Goal: Navigation & Orientation: Find specific page/section

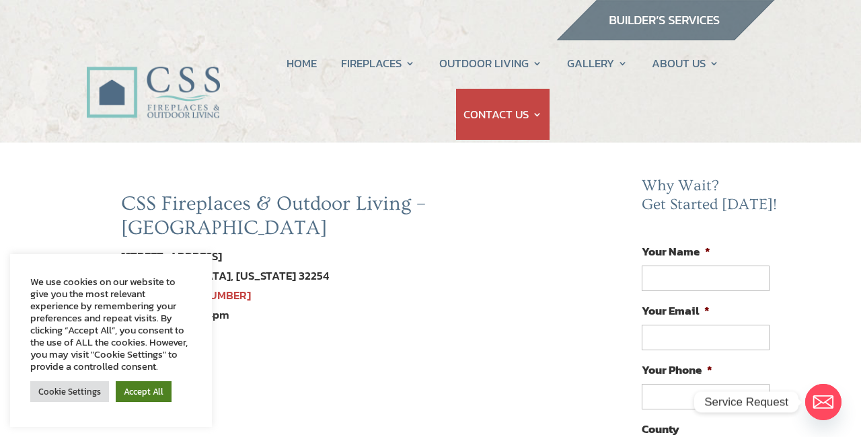
click at [137, 391] on link "Accept All" at bounding box center [144, 391] width 56 height 21
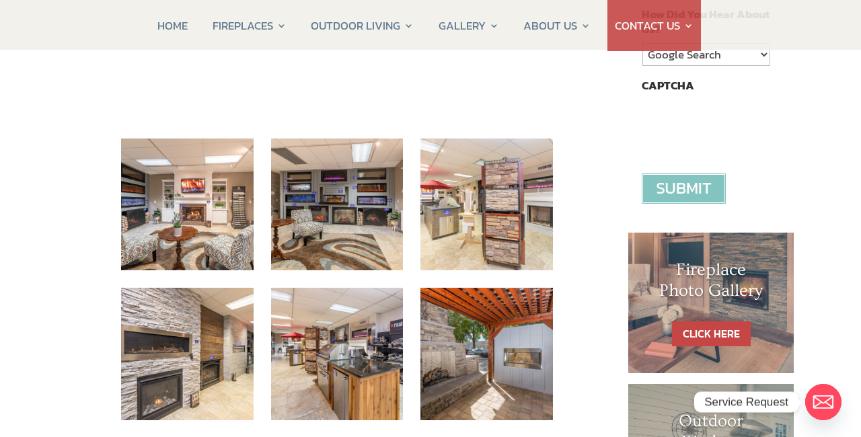
scroll to position [440, 0]
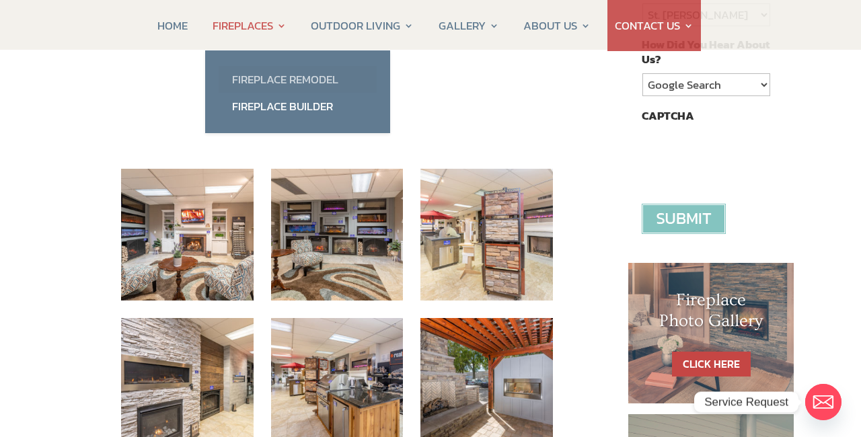
click at [265, 81] on link "Fireplace Remodel" at bounding box center [298, 79] width 158 height 27
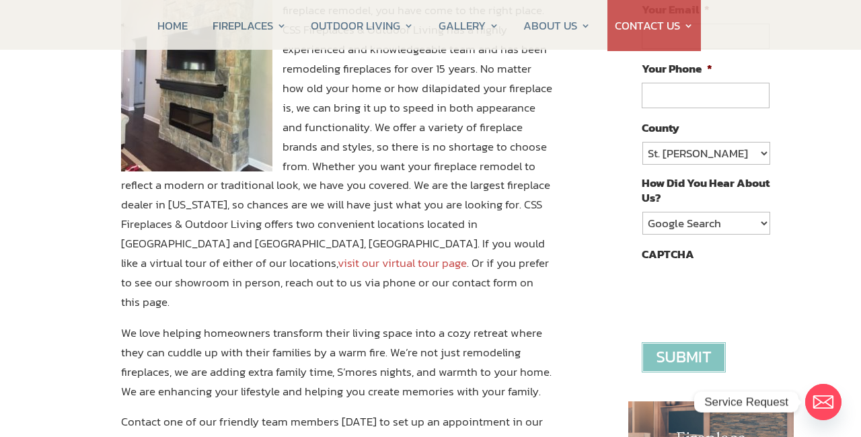
scroll to position [292, 0]
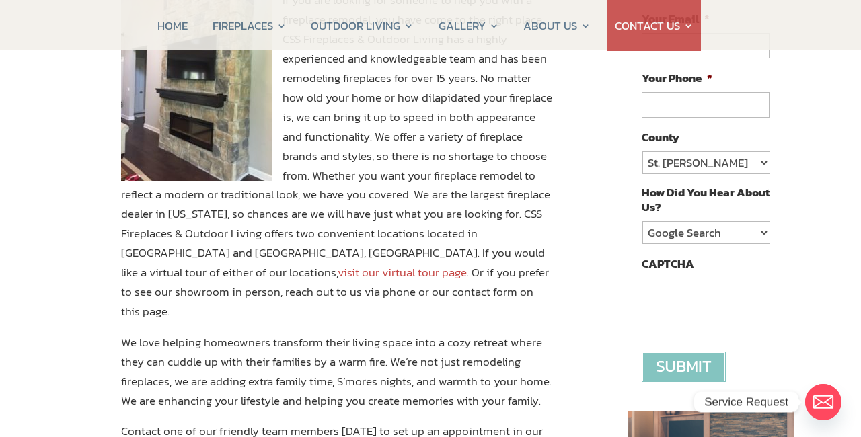
click at [338, 264] on link "visit our virtual tour page" at bounding box center [402, 272] width 129 height 17
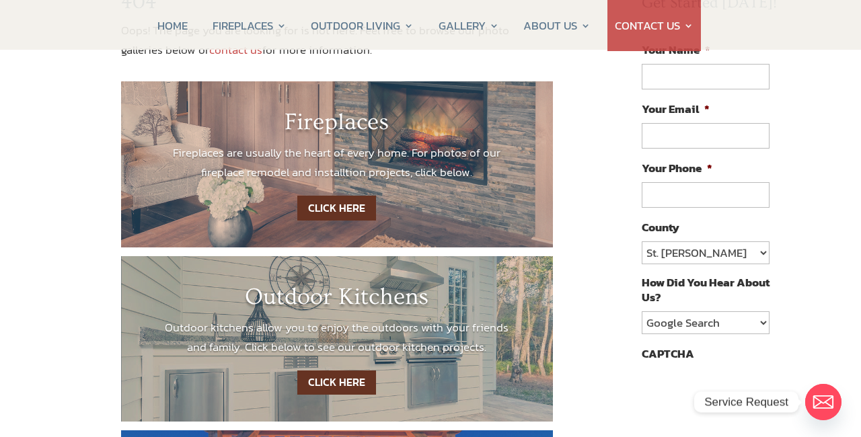
scroll to position [209, 0]
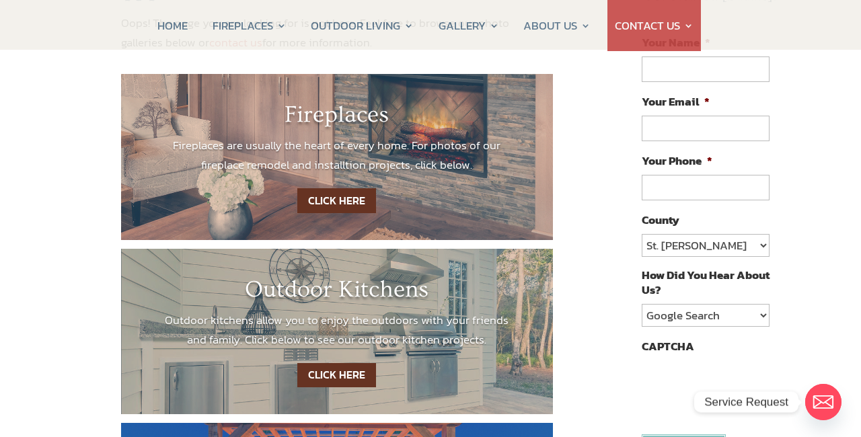
click at [337, 197] on link "CLICK HERE" at bounding box center [336, 200] width 79 height 25
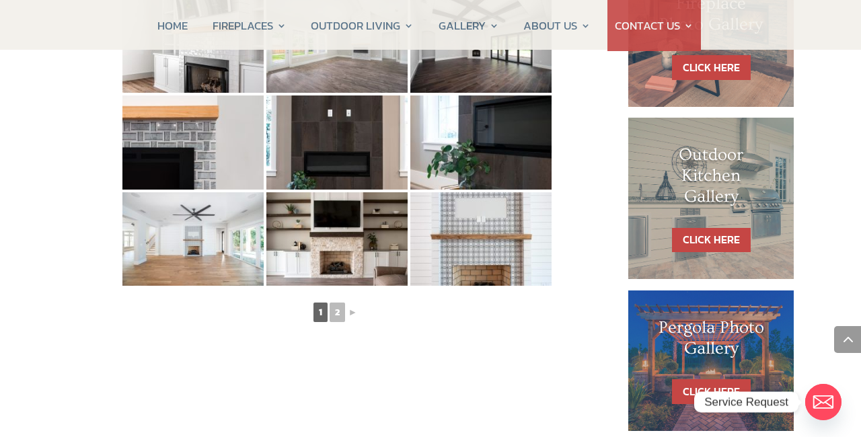
scroll to position [739, 0]
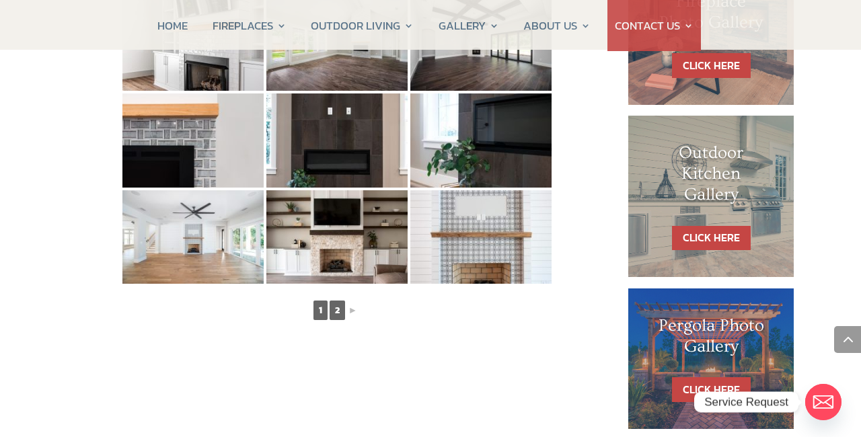
click at [338, 305] on link "2" at bounding box center [337, 311] width 15 height 20
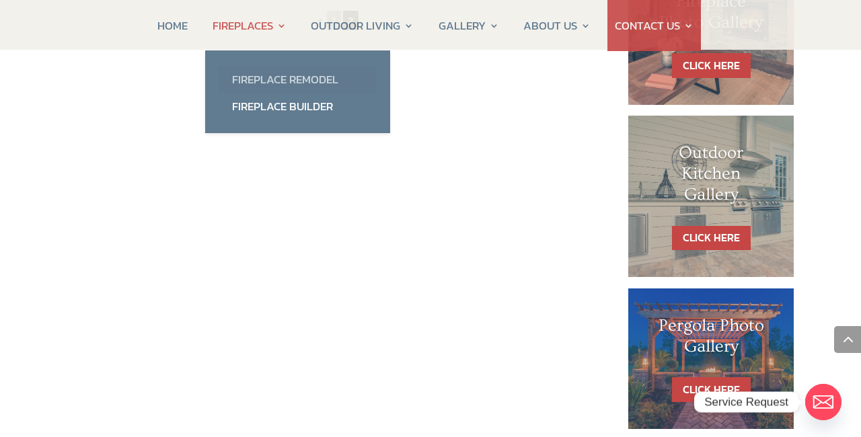
click at [250, 81] on link "Fireplace Remodel" at bounding box center [298, 79] width 158 height 27
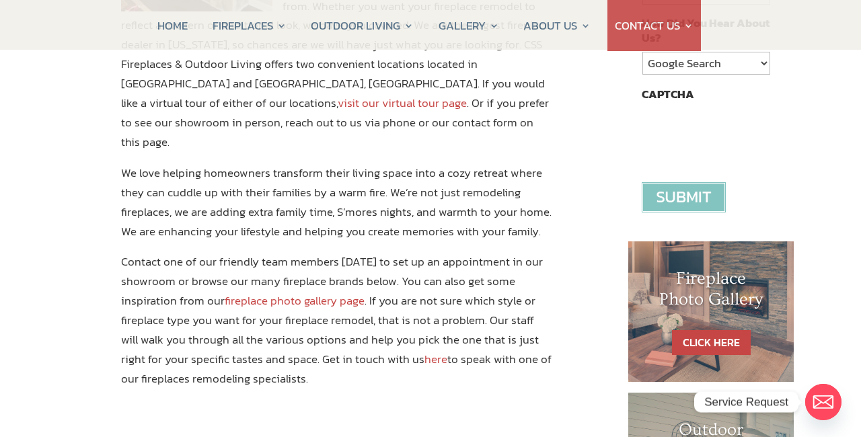
scroll to position [470, 0]
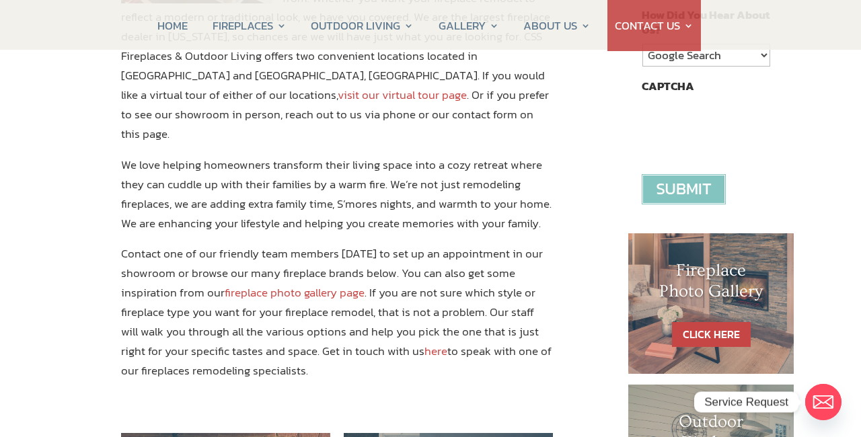
click at [281, 284] on link "fireplace photo gallery page" at bounding box center [295, 292] width 140 height 17
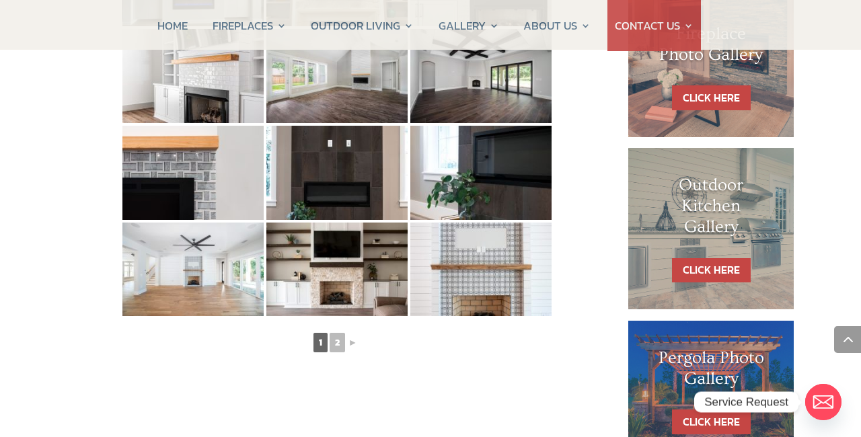
scroll to position [710, 0]
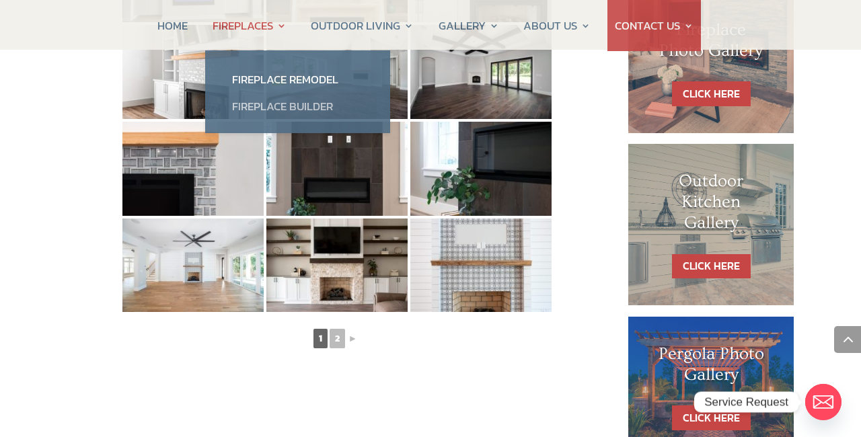
click at [264, 106] on link "Fireplace Builder" at bounding box center [298, 106] width 158 height 27
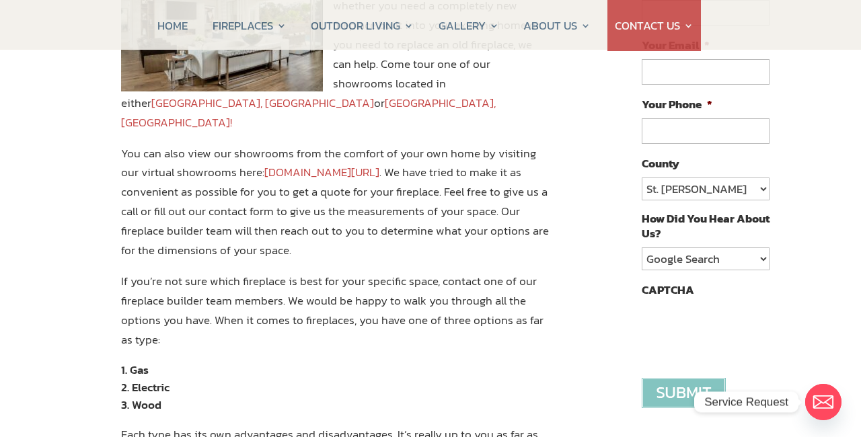
scroll to position [274, 0]
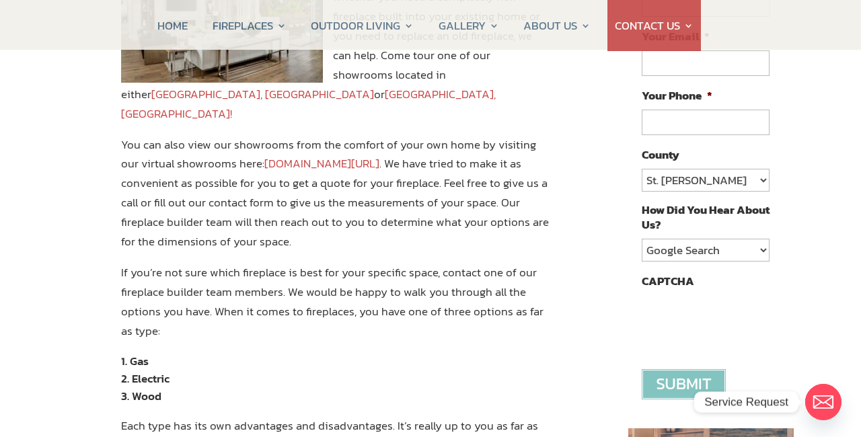
click at [379, 155] on link "[DOMAIN_NAME][URL]" at bounding box center [321, 163] width 115 height 17
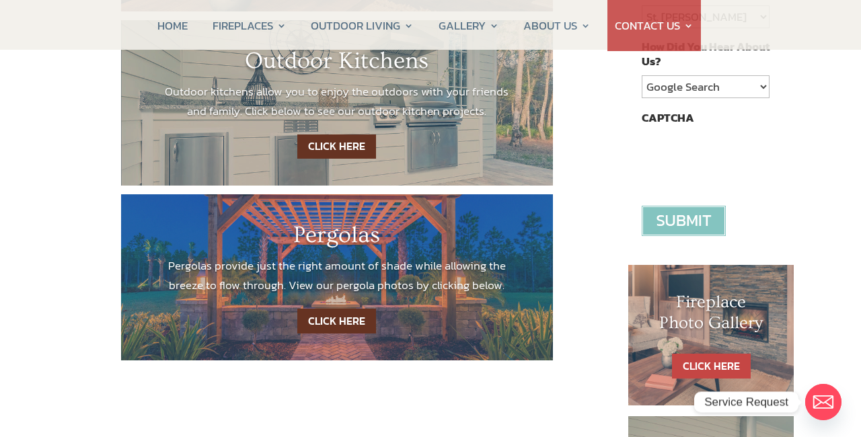
scroll to position [434, 0]
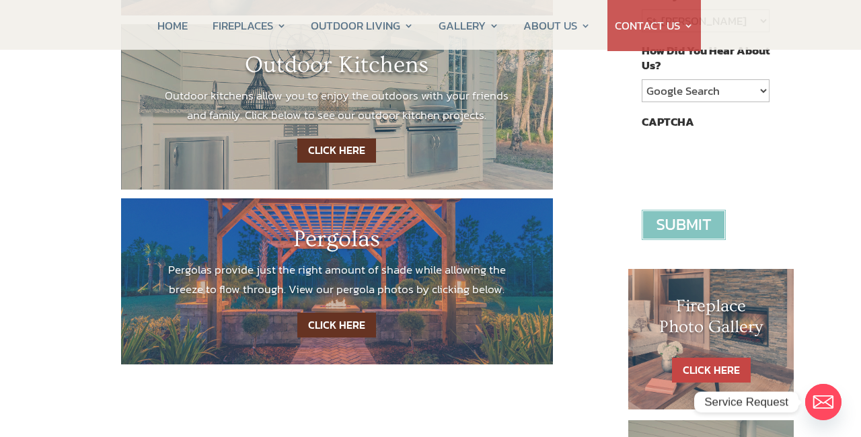
click at [340, 150] on link "CLICK HERE" at bounding box center [336, 151] width 79 height 25
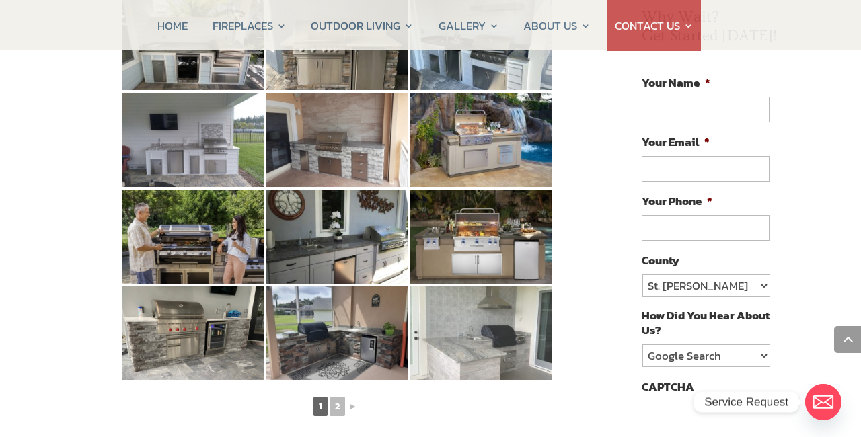
scroll to position [691, 0]
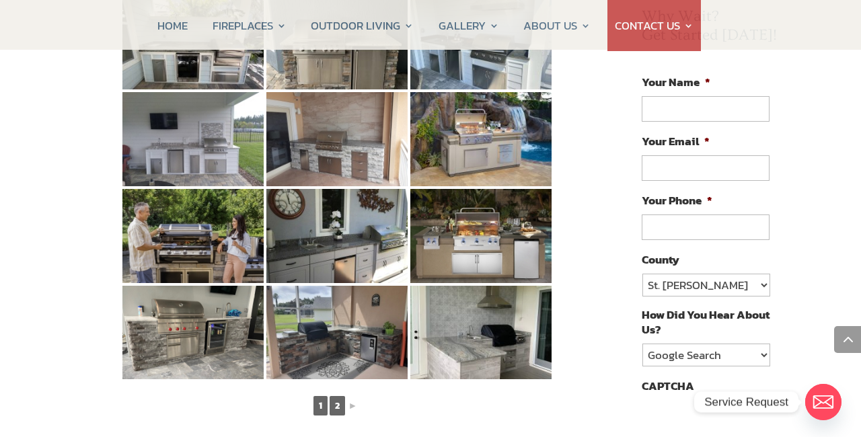
click at [337, 396] on link "2" at bounding box center [337, 406] width 15 height 20
